Goal: Find specific page/section: Find specific page/section

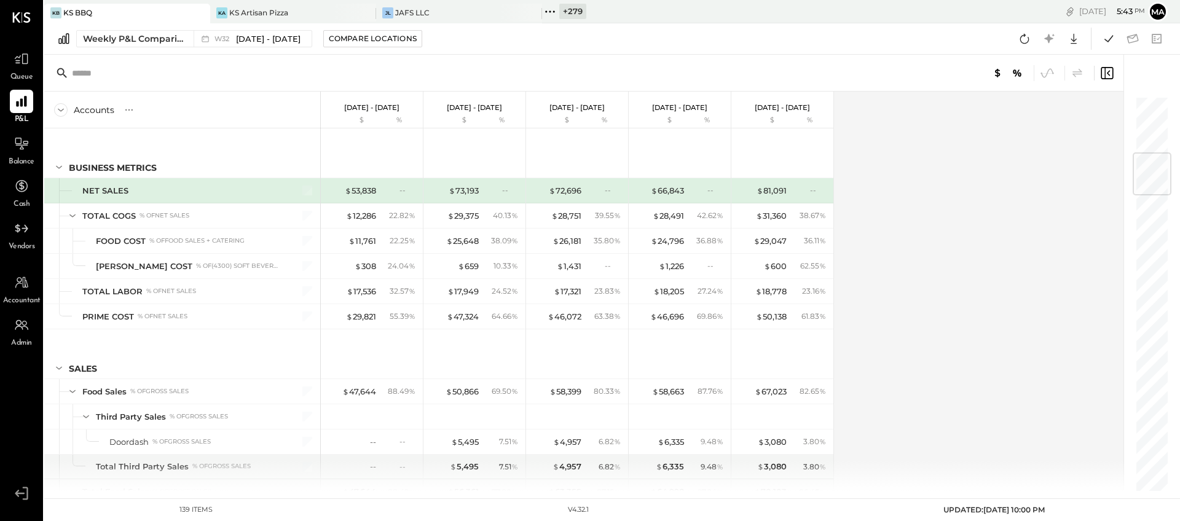
scroll to position [482, 0]
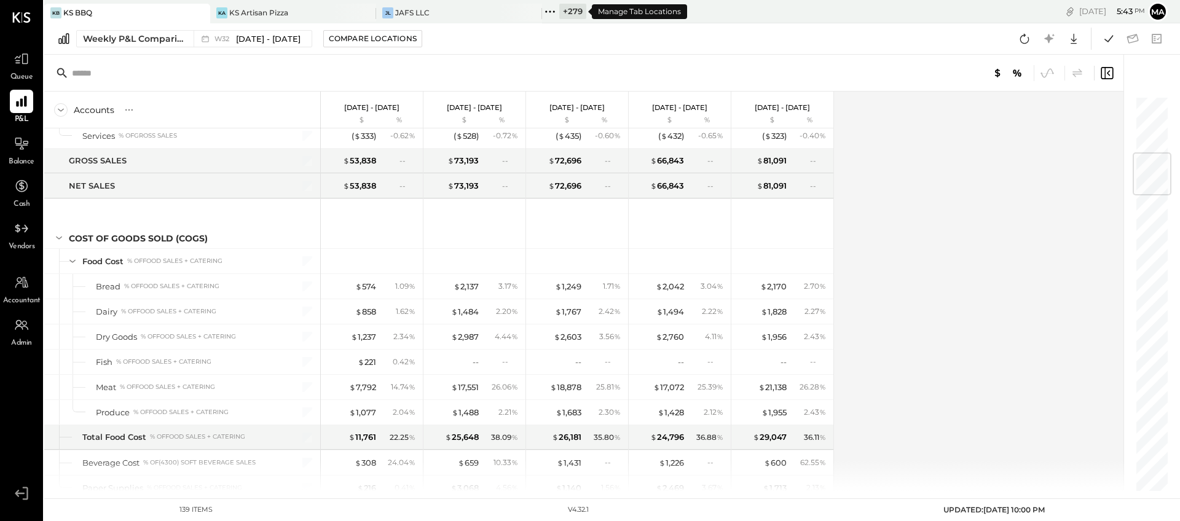
click at [565, 8] on div "+ 279" at bounding box center [572, 11] width 27 height 15
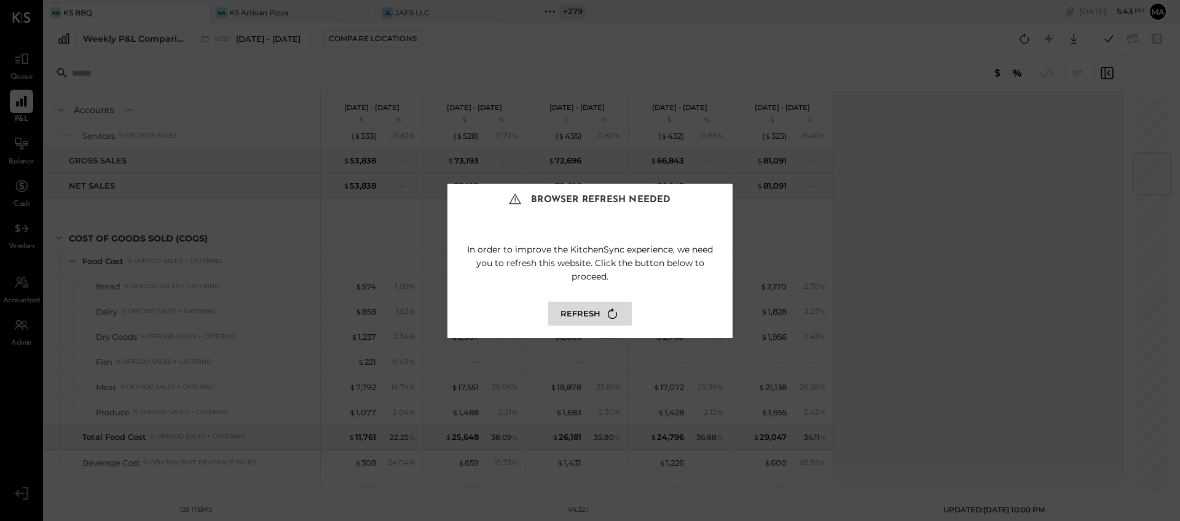
click at [582, 313] on button "Refresh" at bounding box center [590, 314] width 84 height 24
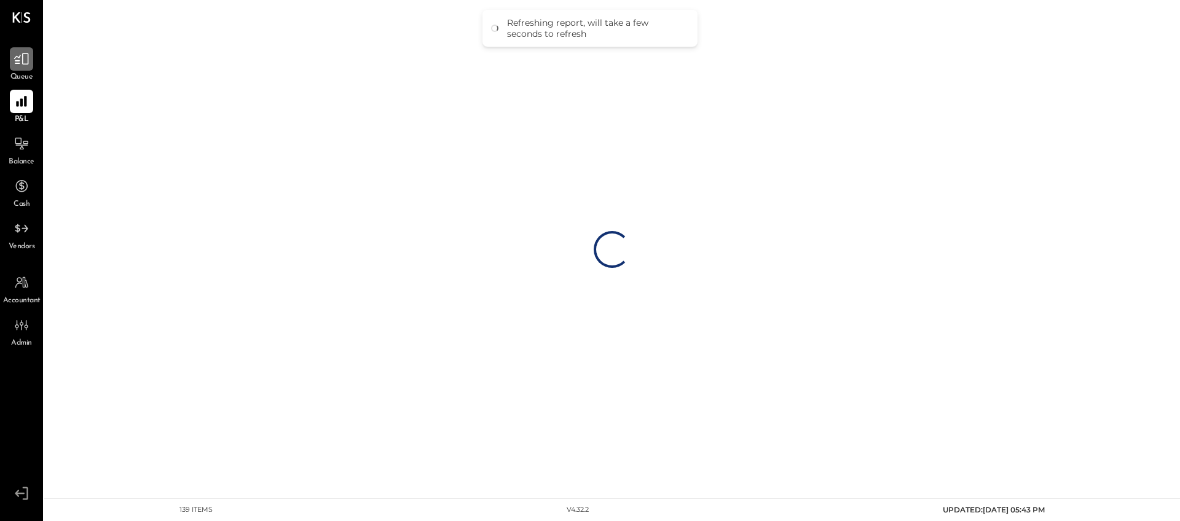
click at [25, 69] on div at bounding box center [21, 58] width 23 height 23
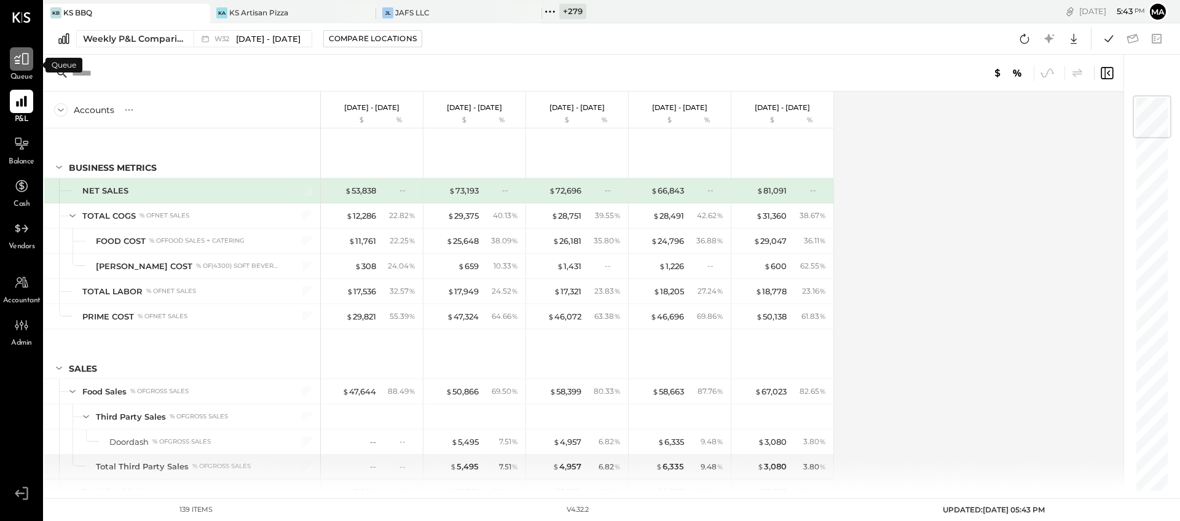
click at [24, 57] on icon at bounding box center [22, 59] width 16 height 16
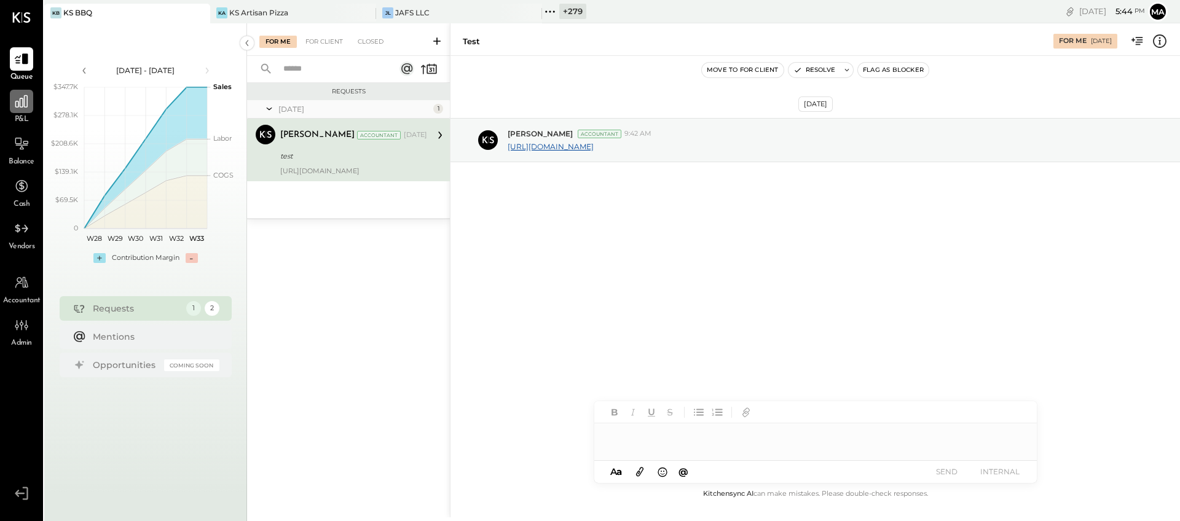
click at [20, 108] on icon at bounding box center [22, 101] width 16 height 16
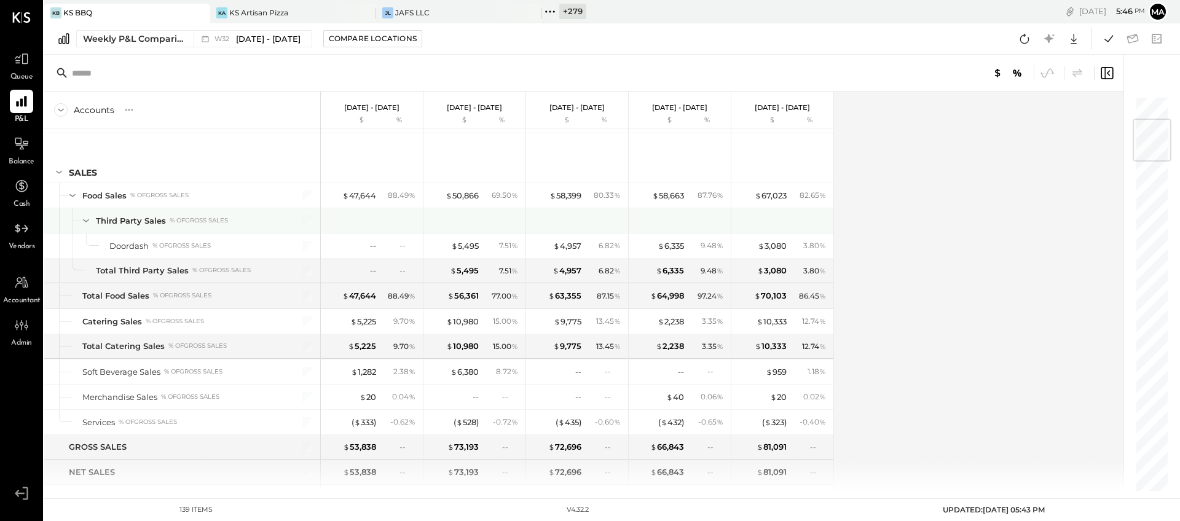
scroll to position [194, 0]
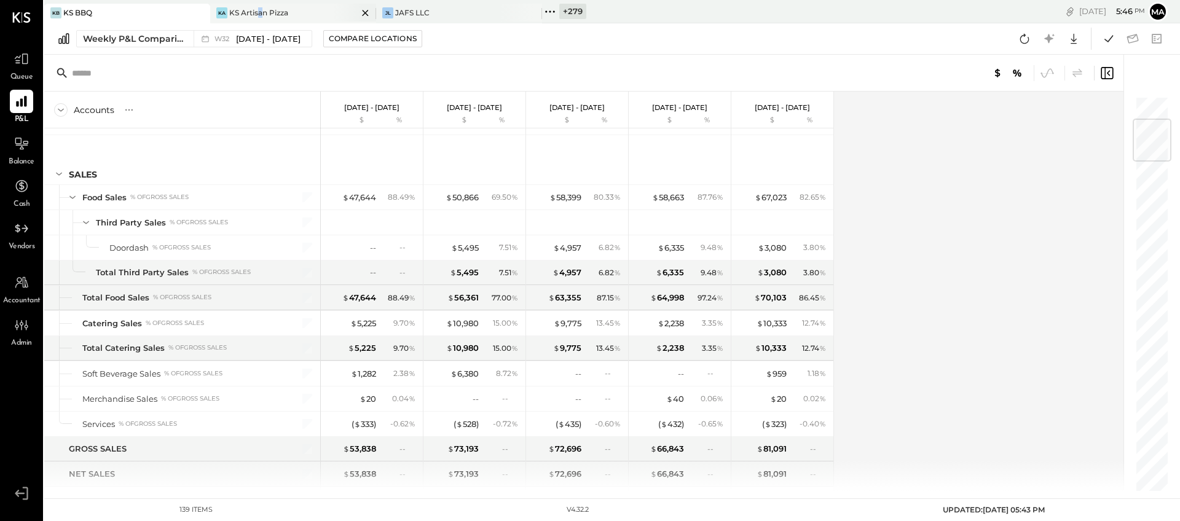
click at [260, 9] on div "KS Artisan Pizza" at bounding box center [258, 12] width 59 height 10
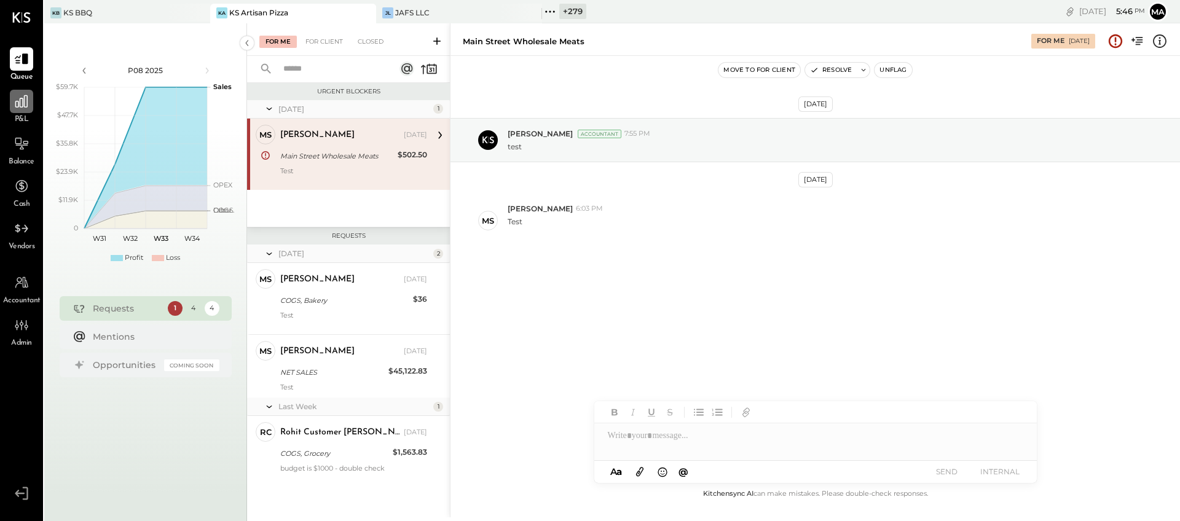
click at [23, 100] on icon at bounding box center [21, 101] width 12 height 12
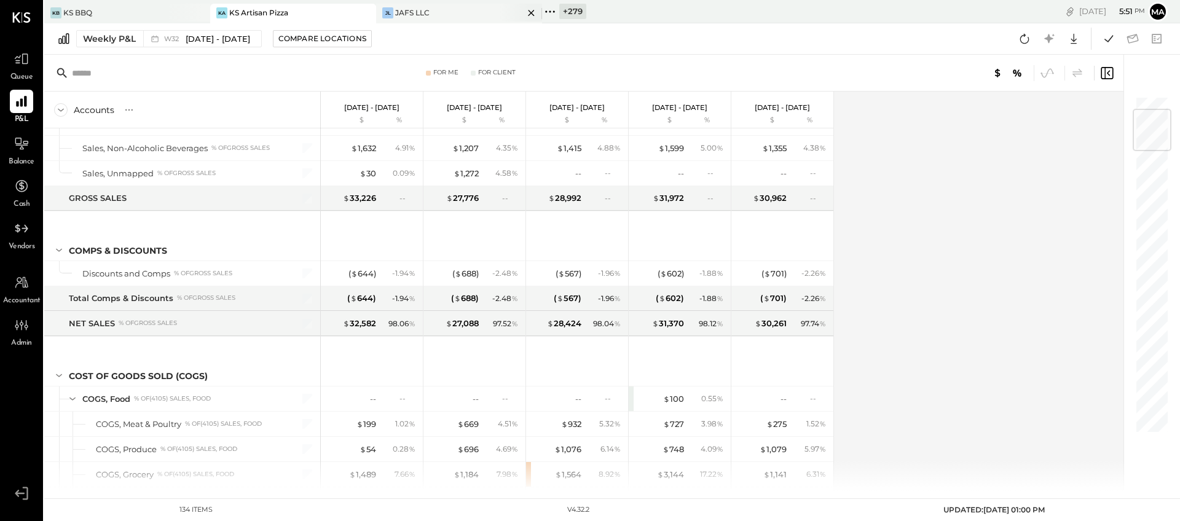
scroll to position [114, 0]
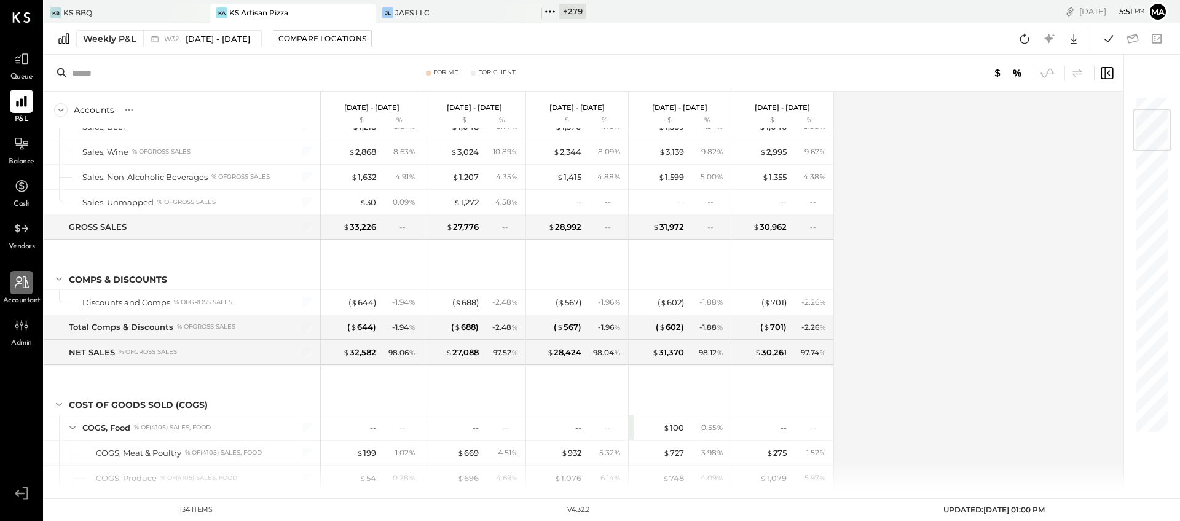
click at [24, 287] on icon at bounding box center [22, 283] width 14 height 12
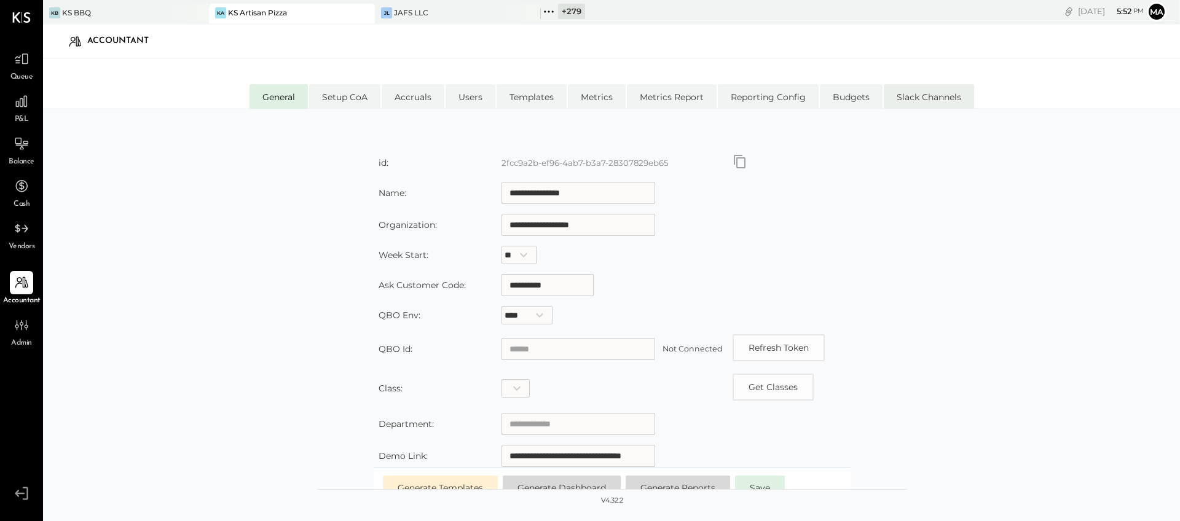
click at [935, 93] on li "Slack Channels" at bounding box center [929, 96] width 90 height 25
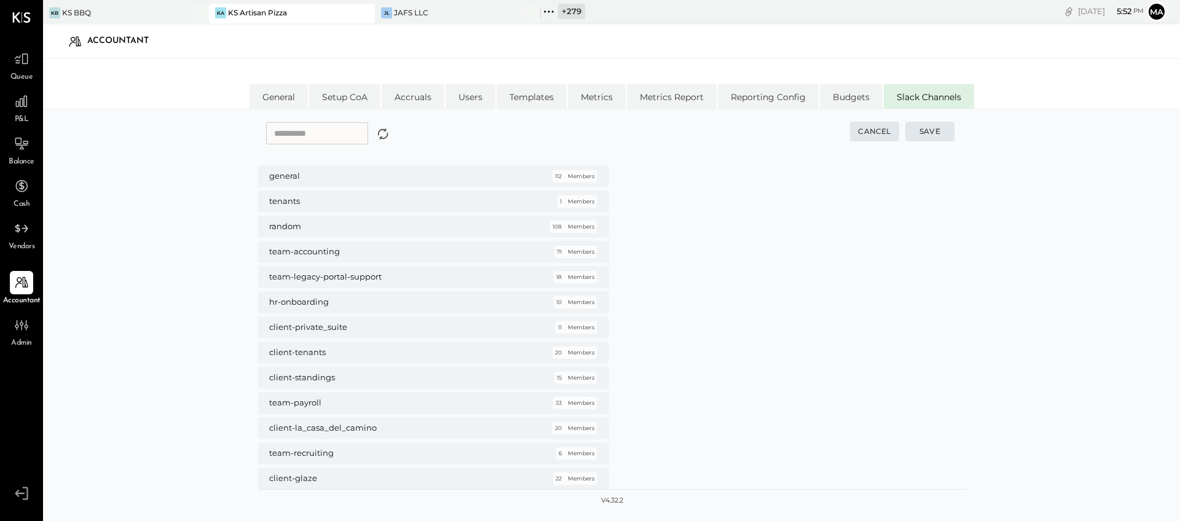
click at [304, 131] on input "text" at bounding box center [317, 133] width 102 height 22
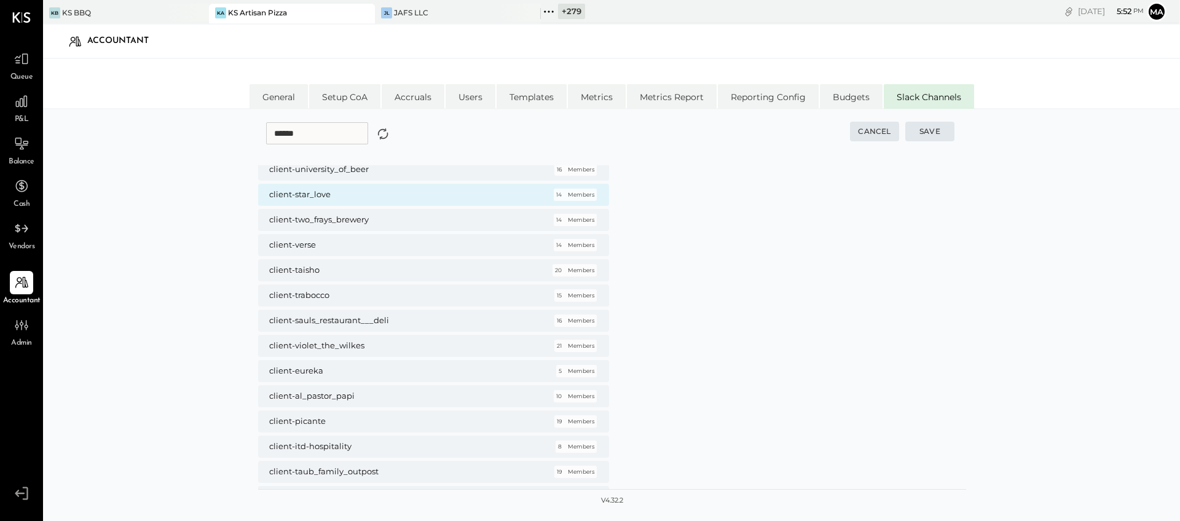
scroll to position [373, 0]
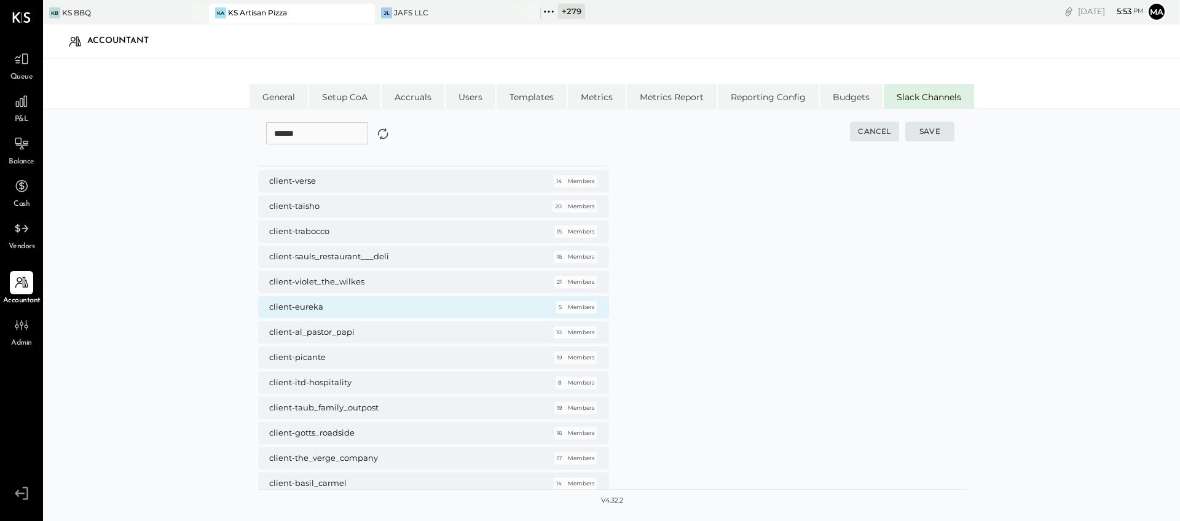
type input "******"
click at [572, 305] on p "Members" at bounding box center [581, 307] width 26 height 7
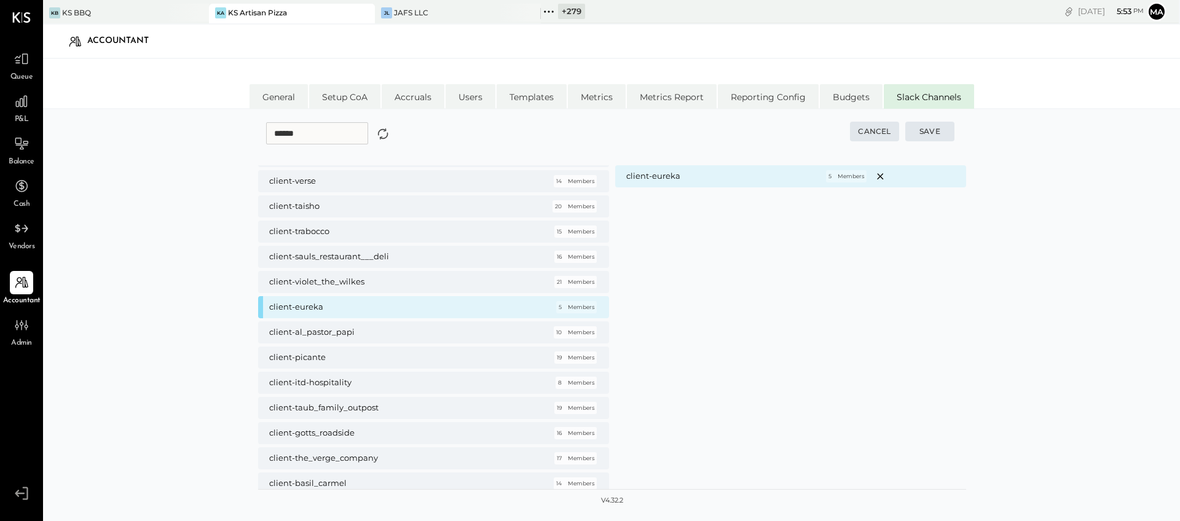
click at [841, 175] on p "Members" at bounding box center [851, 176] width 26 height 7
click at [843, 173] on p "Members" at bounding box center [851, 176] width 26 height 7
click at [874, 127] on button "Cancel" at bounding box center [874, 132] width 49 height 20
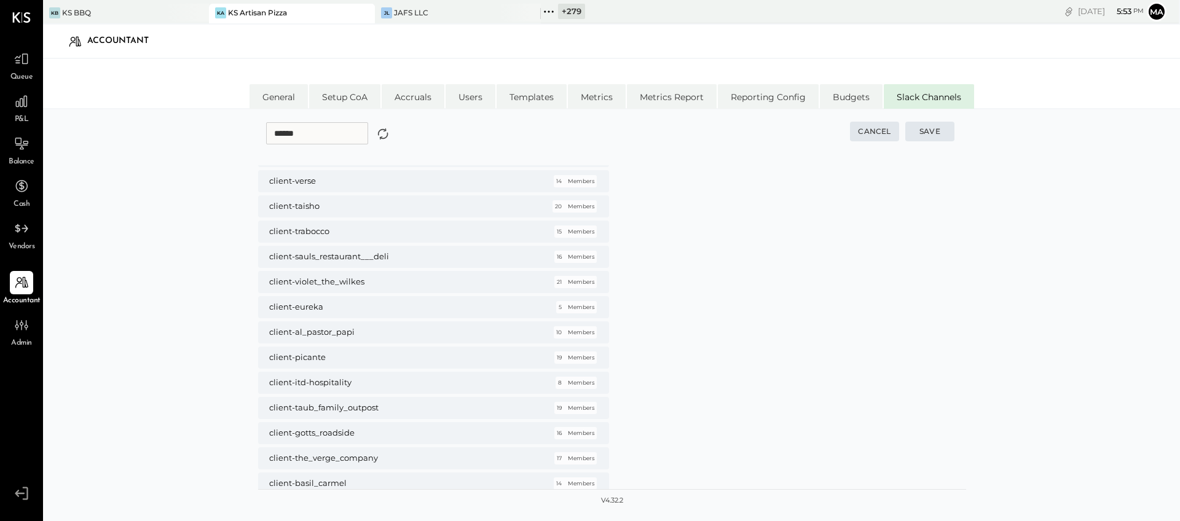
click at [876, 133] on button "Cancel" at bounding box center [874, 132] width 49 height 20
click at [869, 130] on button "Cancel" at bounding box center [874, 132] width 49 height 20
click at [279, 97] on li "General" at bounding box center [278, 96] width 58 height 25
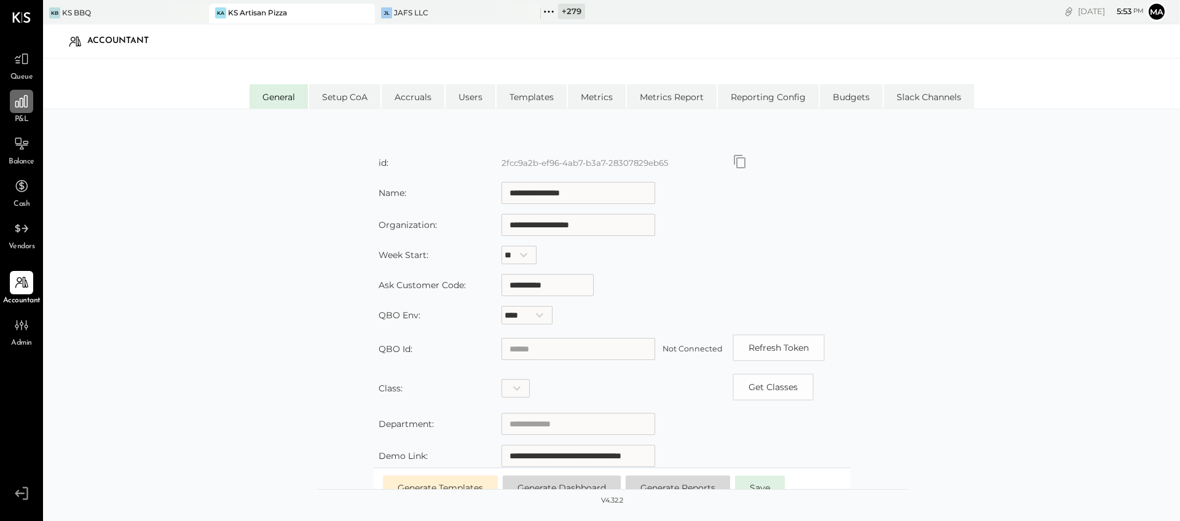
click at [25, 100] on icon at bounding box center [22, 101] width 16 height 16
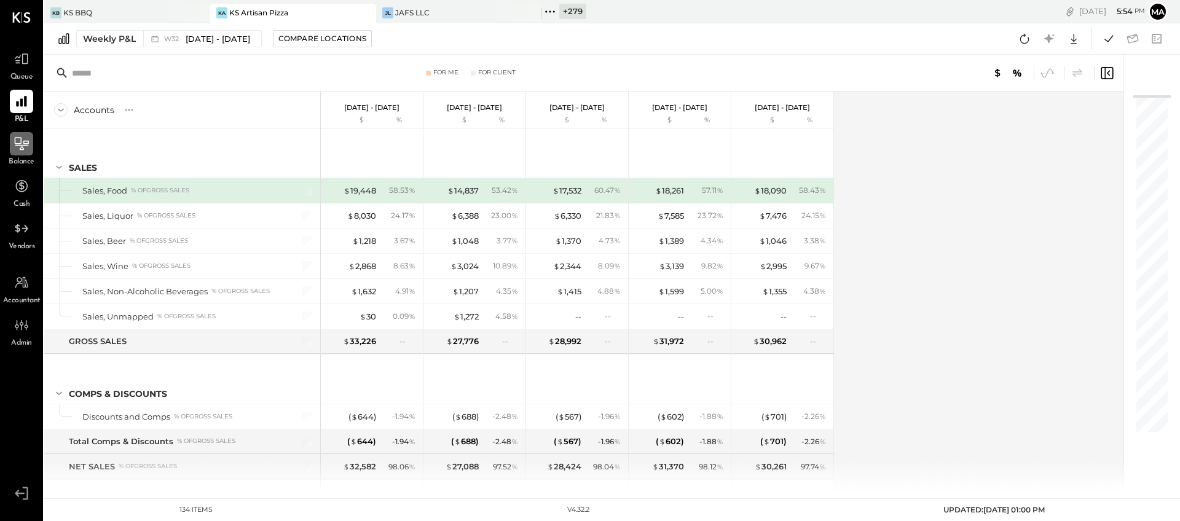
click at [22, 145] on icon at bounding box center [22, 145] width 14 height 1
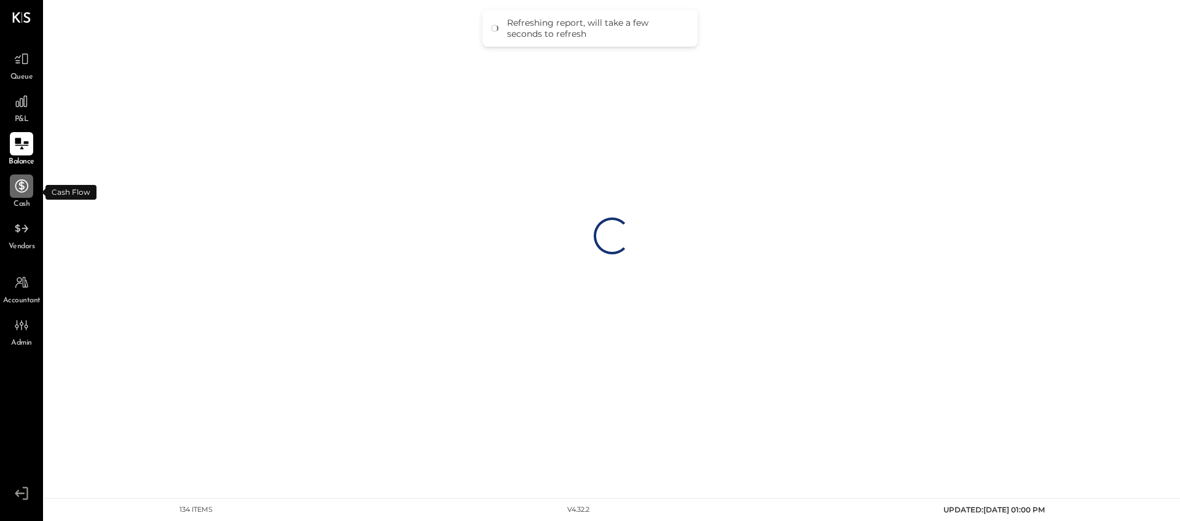
click at [22, 186] on icon at bounding box center [21, 185] width 13 height 13
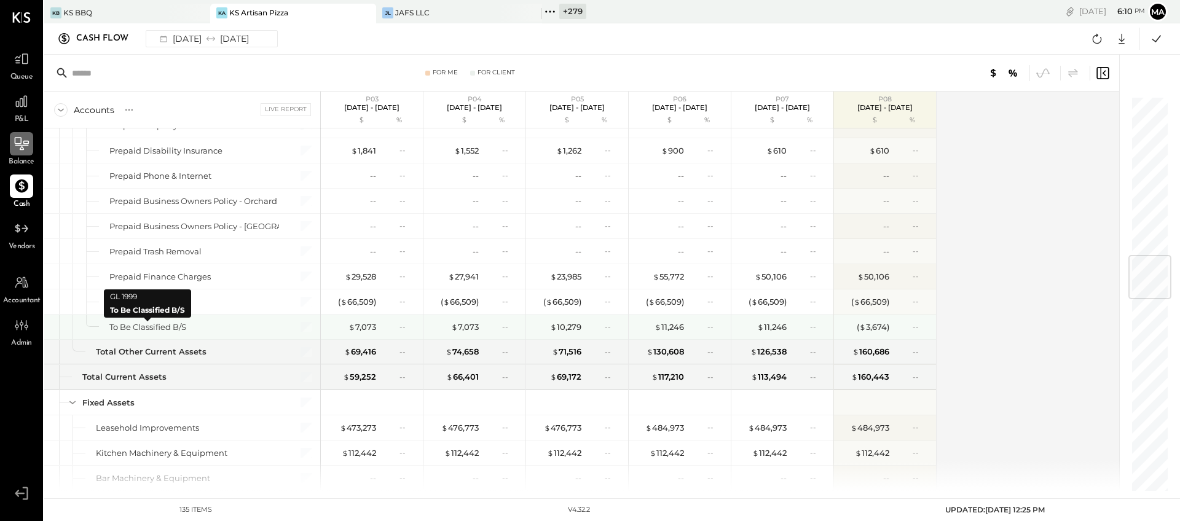
scroll to position [1325, 0]
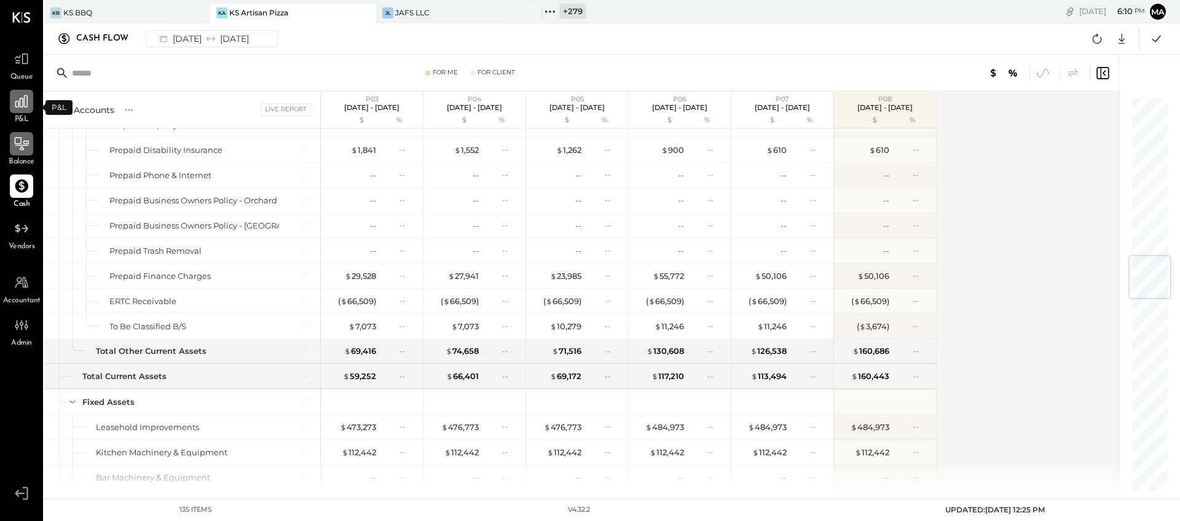
click at [21, 101] on icon at bounding box center [22, 101] width 16 height 16
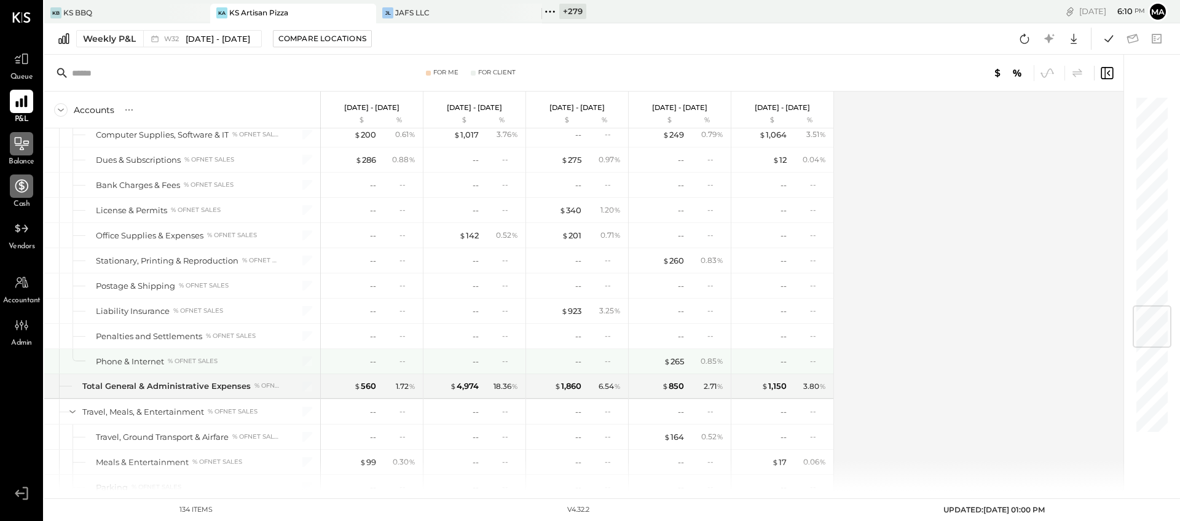
scroll to position [1790, 0]
